Goal: Information Seeking & Learning: Learn about a topic

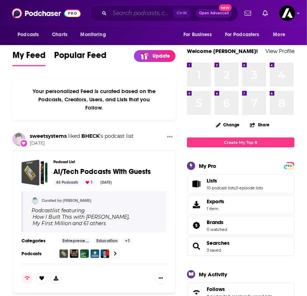
click at [133, 16] on input "Search podcasts, credits, & more..." at bounding box center [142, 13] width 64 height 11
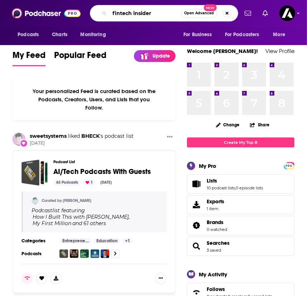
click at [151, 14] on input "fintech insider" at bounding box center [145, 13] width 71 height 11
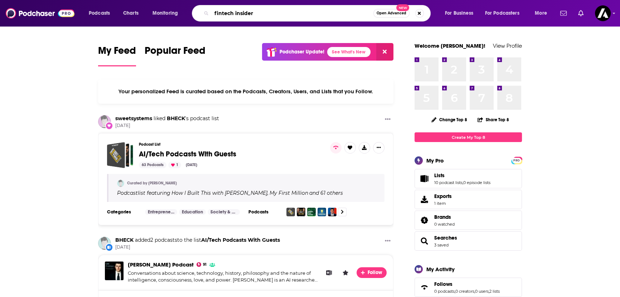
click at [261, 18] on input "fintech insider" at bounding box center [293, 13] width 162 height 11
click at [262, 16] on input "fintech insider" at bounding box center [293, 13] width 162 height 11
type input "fintech insider"
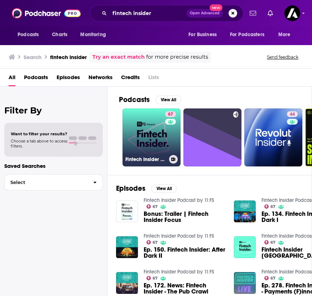
click at [143, 140] on link "67 Fintech Insider Podcast by 11:FS" at bounding box center [152, 138] width 58 height 58
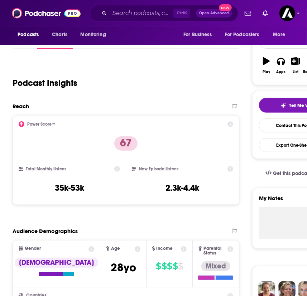
scroll to position [97, 0]
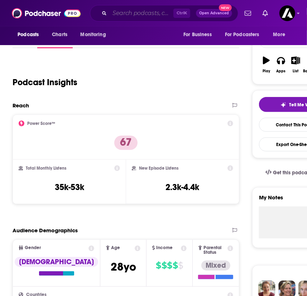
click at [145, 18] on input "Search podcasts, credits, & more..." at bounding box center [142, 13] width 64 height 11
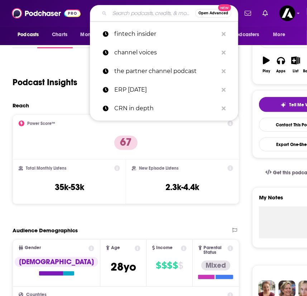
paste input "The RegTech Podcast"
type input "The RegTech Podcast"
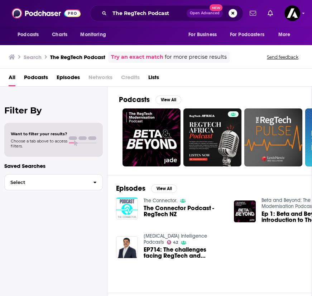
drag, startPoint x: 198, startPoint y: 279, endPoint x: 202, endPoint y: 276, distance: 5.1
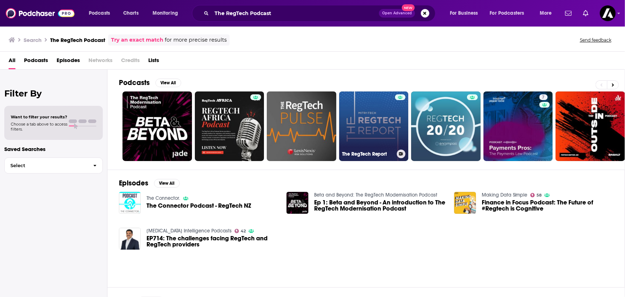
click at [307, 113] on link "The RegTech Report" at bounding box center [373, 125] width 69 height 69
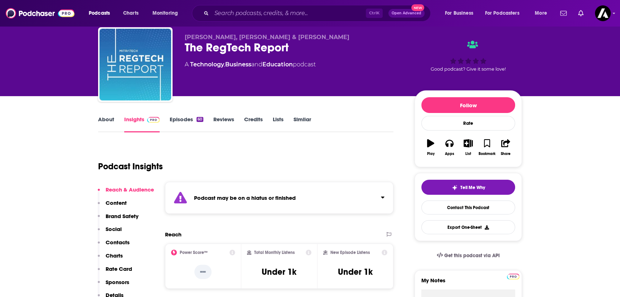
scroll to position [32, 0]
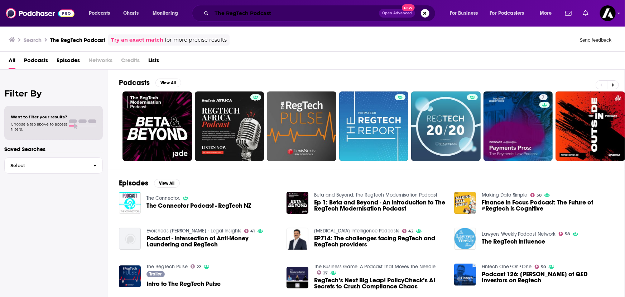
click at [307, 15] on input "The RegTech Podcast" at bounding box center [295, 13] width 167 height 11
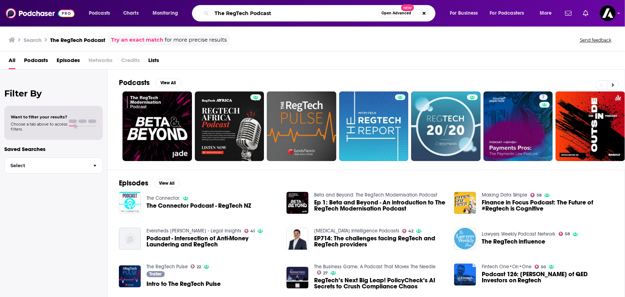
paste input "Women in Fintech Podcast"
type input "Women in [GEOGRAPHIC_DATA]"
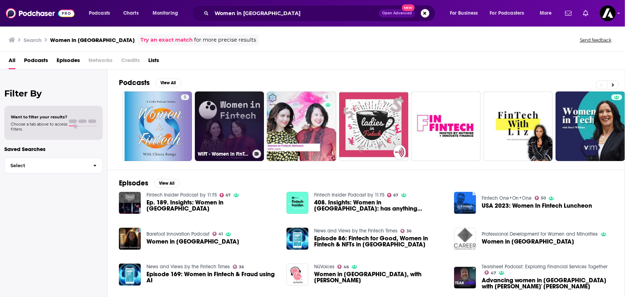
click at [230, 112] on link "WiFT - Women in FinTech" at bounding box center [229, 125] width 69 height 69
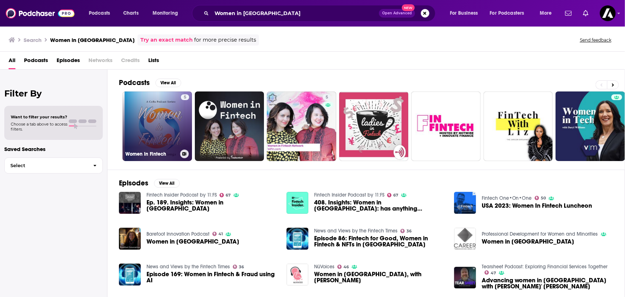
click at [135, 103] on link "5 Women In Fintech" at bounding box center [157, 125] width 69 height 69
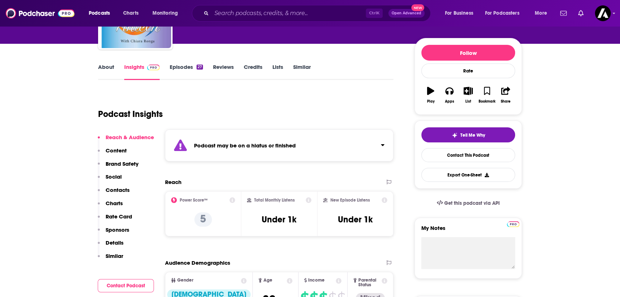
scroll to position [97, 0]
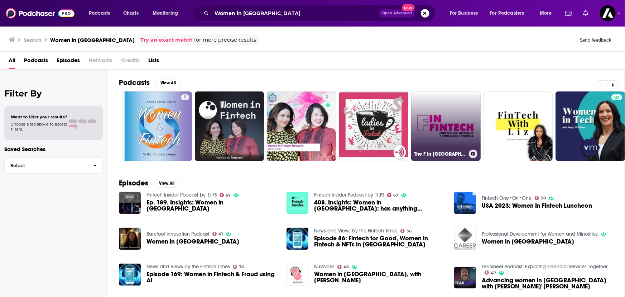
click at [307, 122] on link "The F in [GEOGRAPHIC_DATA]" at bounding box center [445, 125] width 69 height 69
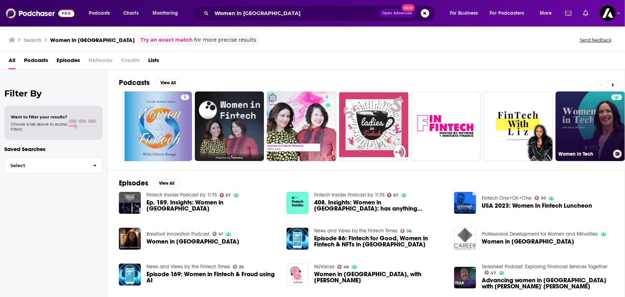
click at [307, 118] on link "Women in Tech" at bounding box center [590, 125] width 69 height 69
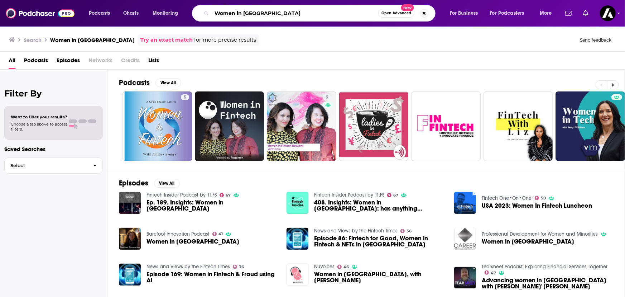
click at [307, 11] on input "Women in [GEOGRAPHIC_DATA]" at bounding box center [295, 13] width 167 height 11
type input "[PERSON_NAME]"
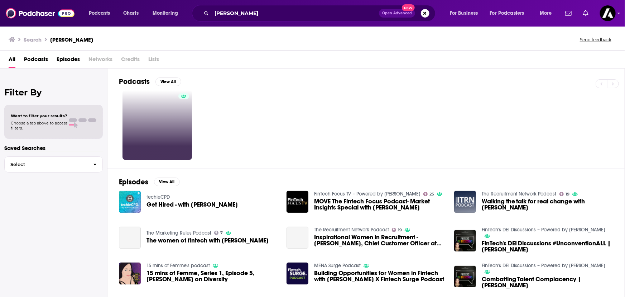
click at [168, 119] on link at bounding box center [157, 124] width 69 height 69
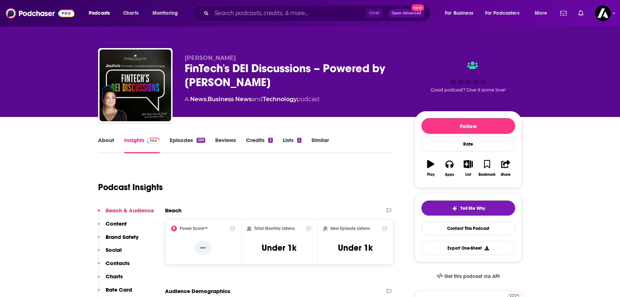
scroll to position [65, 0]
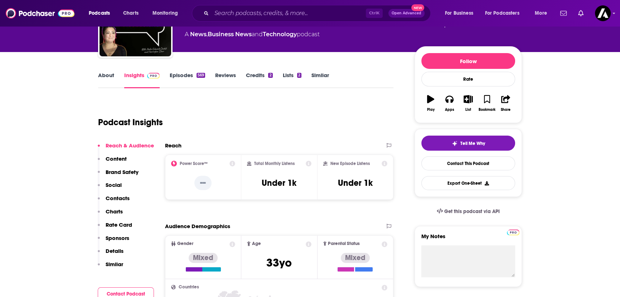
click at [111, 74] on link "About" at bounding box center [106, 80] width 16 height 16
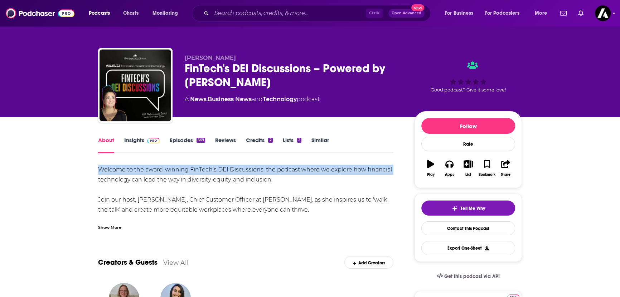
drag, startPoint x: 277, startPoint y: 175, endPoint x: 70, endPoint y: 175, distance: 206.3
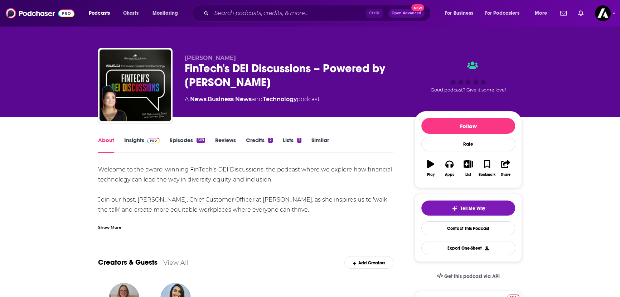
click at [144, 138] on span at bounding box center [151, 139] width 15 height 7
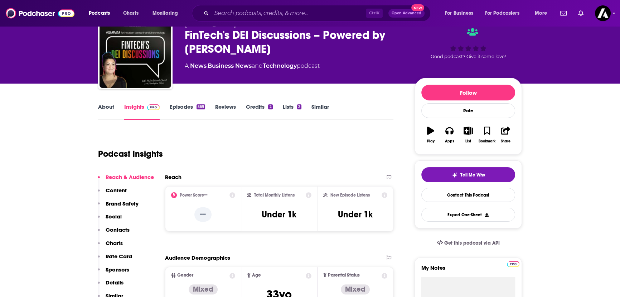
scroll to position [97, 0]
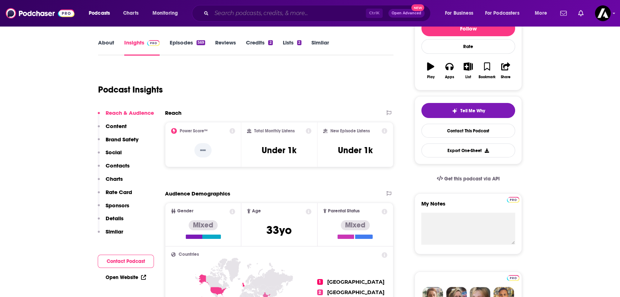
click at [231, 15] on input "Search podcasts, credits, & more..." at bounding box center [289, 13] width 154 height 11
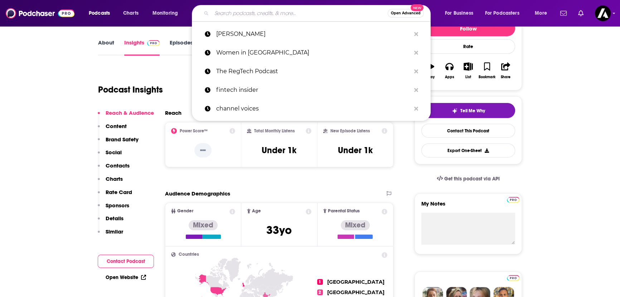
paste input "Women Tech Charge"
type input "Women Tech Charge"
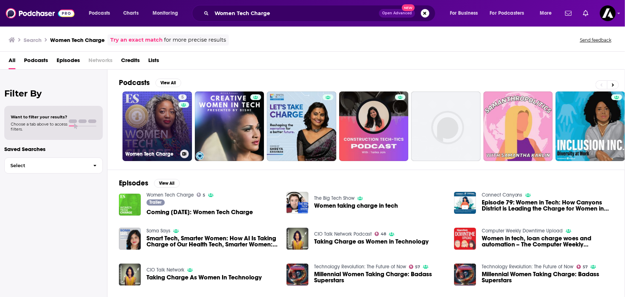
click at [161, 142] on link "5 Women Tech Charge" at bounding box center [157, 125] width 69 height 69
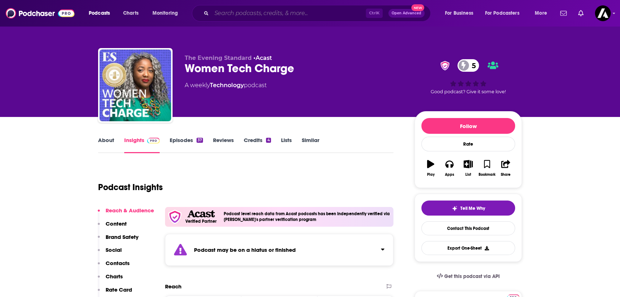
click at [241, 18] on input "Search podcasts, credits, & more..." at bounding box center [289, 13] width 154 height 11
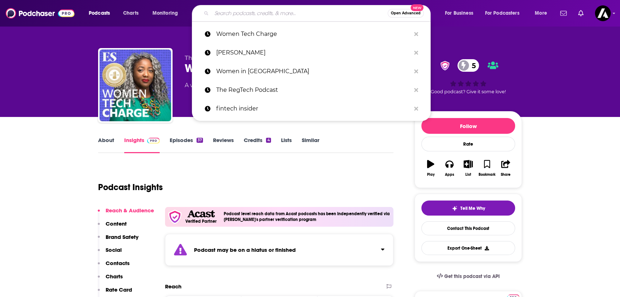
paste input "She Talks Tech"
type input "She Talks Tech"
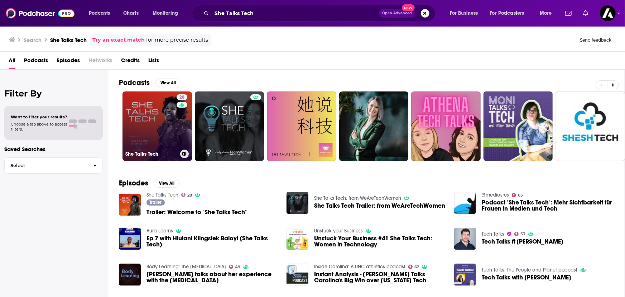
click at [151, 123] on link "28 She Talks Tech" at bounding box center [157, 125] width 69 height 69
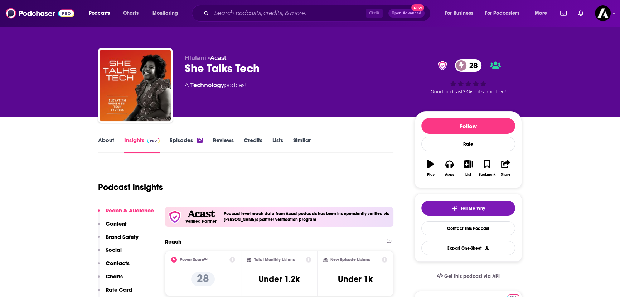
click at [156, 139] on img at bounding box center [153, 141] width 13 height 6
click at [110, 141] on link "About" at bounding box center [106, 144] width 16 height 16
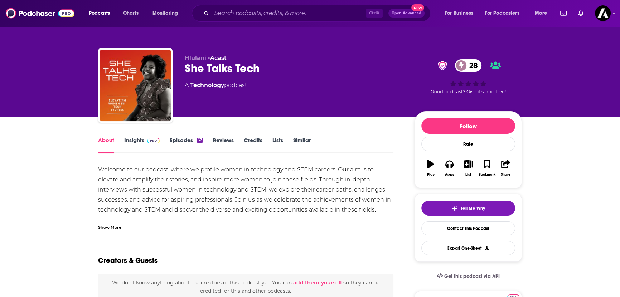
click at [141, 141] on link "Insights" at bounding box center [141, 144] width 35 height 16
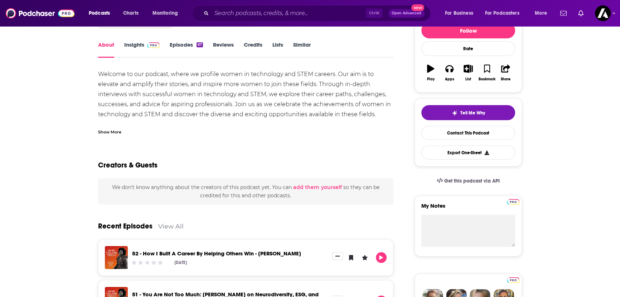
scroll to position [260, 0]
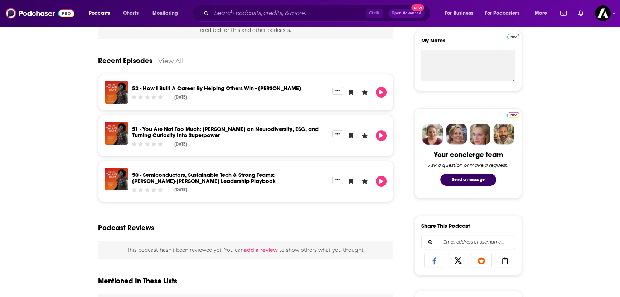
click at [196, 89] on link "52 - How I Built A Career By Helping Others Win - [PERSON_NAME]" at bounding box center [216, 88] width 169 height 7
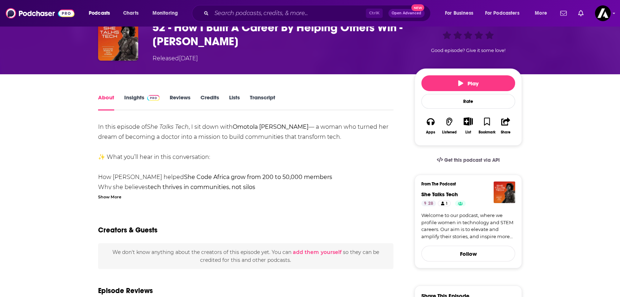
scroll to position [130, 0]
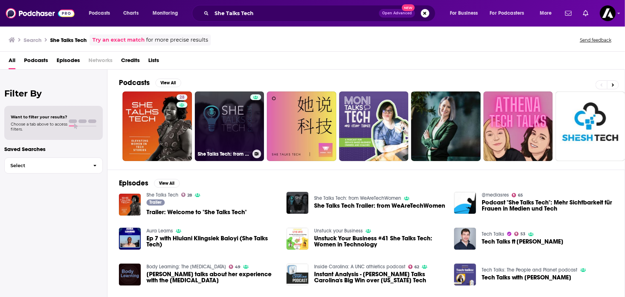
click at [220, 100] on link "She Talks Tech: from WeAreTechWomen" at bounding box center [229, 125] width 69 height 69
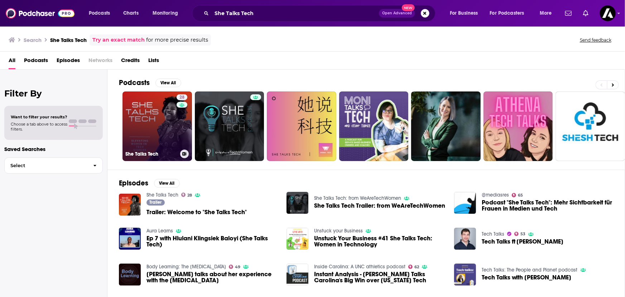
click at [149, 104] on link "28 She Talks Tech" at bounding box center [157, 125] width 69 height 69
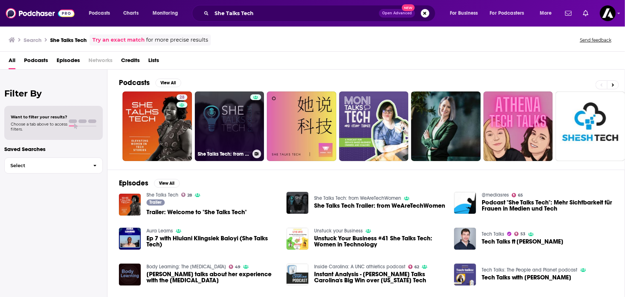
click at [219, 105] on link "She Talks Tech: from WeAreTechWomen" at bounding box center [229, 125] width 69 height 69
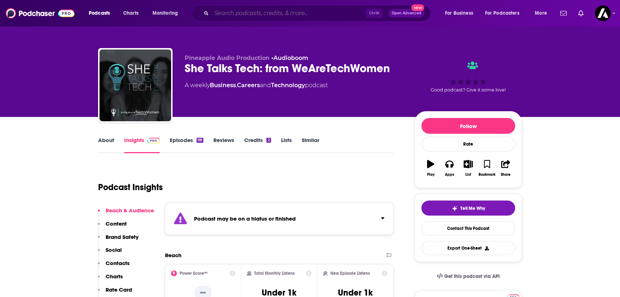
click at [243, 12] on input "Search podcasts, credits, & more..." at bounding box center [289, 13] width 154 height 11
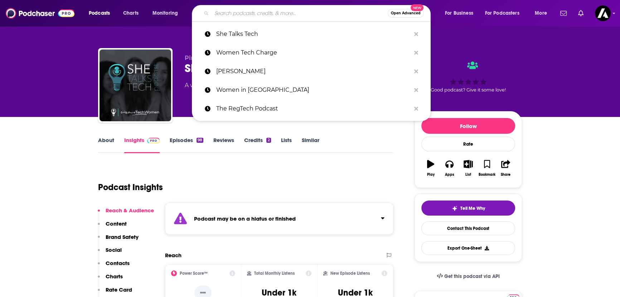
paste input "The Payments Show Podcast"
type input "The Payments Show Podcast"
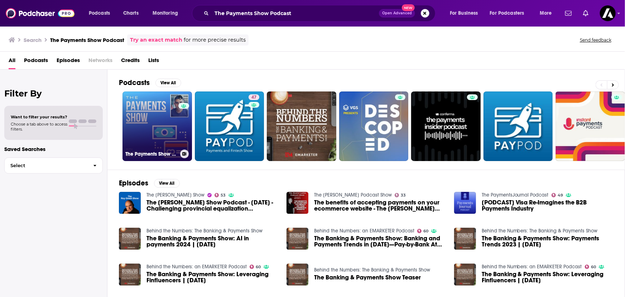
click at [141, 114] on link "0 The Payments Show Podcast" at bounding box center [157, 125] width 69 height 69
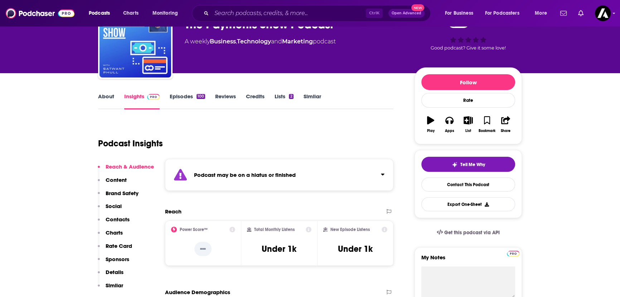
scroll to position [32, 0]
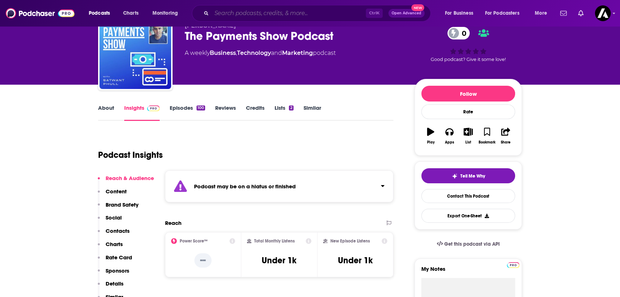
click at [241, 11] on input "Search podcasts, credits, & more..." at bounding box center [289, 13] width 154 height 11
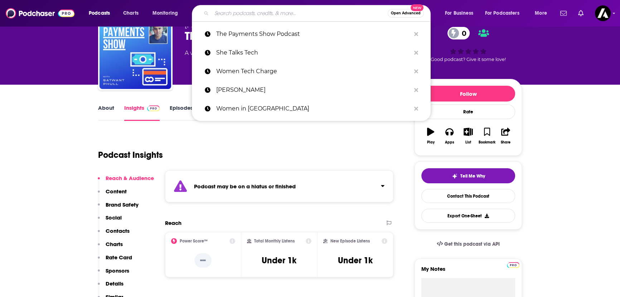
paste input "Tech Talks"
type input "Tech Talks"
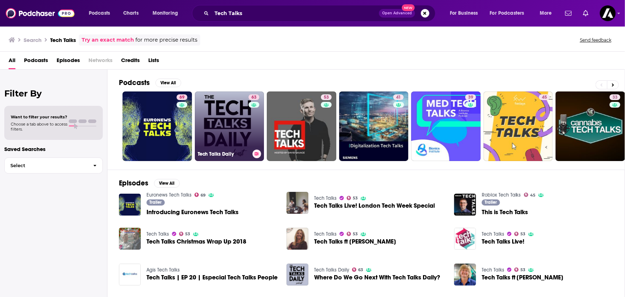
click at [216, 113] on link "63 Tech Talks Daily" at bounding box center [229, 125] width 69 height 69
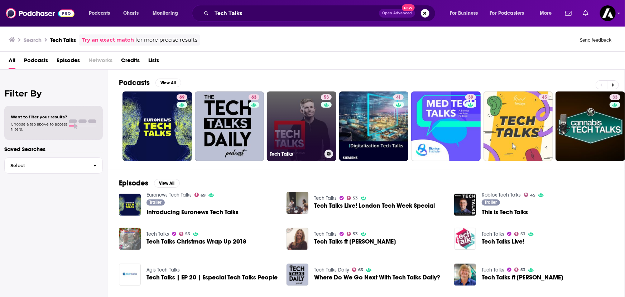
click at [291, 114] on link "53 Tech Talks" at bounding box center [301, 125] width 69 height 69
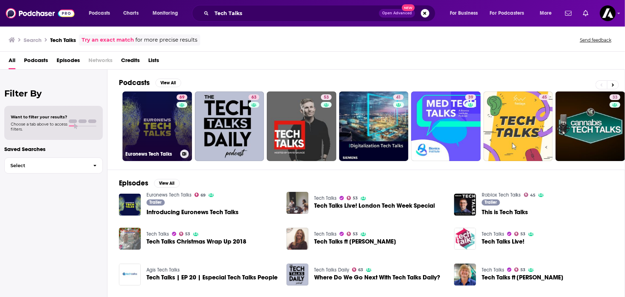
click at [152, 106] on link "69 Euronews Tech Talks" at bounding box center [157, 125] width 69 height 69
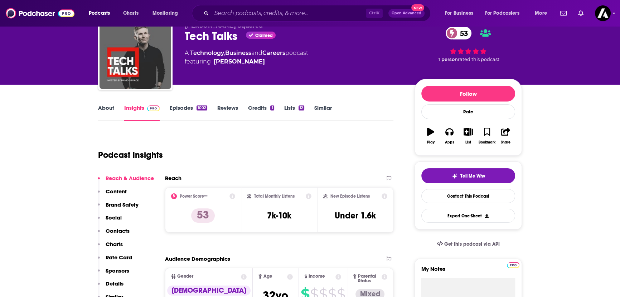
scroll to position [97, 0]
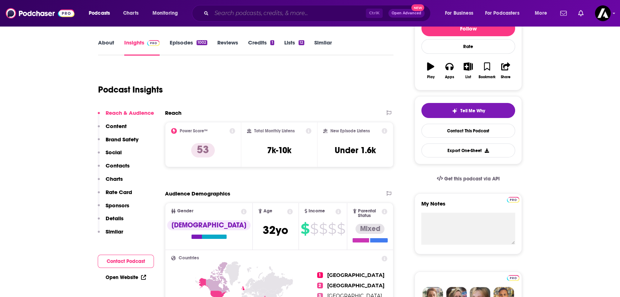
click at [282, 12] on input "Search podcasts, credits, & more..." at bounding box center [289, 13] width 154 height 11
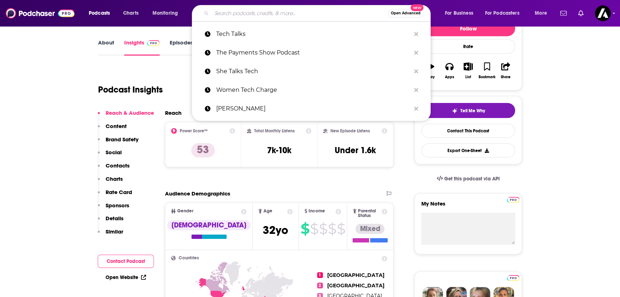
paste input "STEM Untapped"
type input "STEM Untapped"
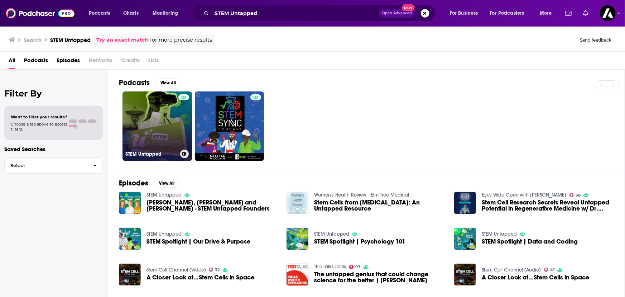
click at [171, 107] on link "STEM Untapped" at bounding box center [157, 125] width 69 height 69
